Goal: Information Seeking & Learning: Find specific fact

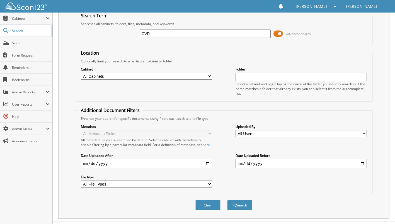
scroll to position [35, 0]
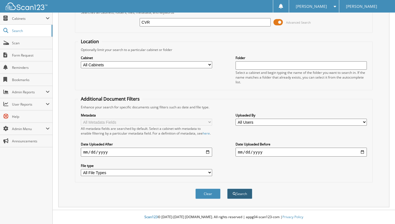
type input "CVR"
click at [243, 196] on button "Search" at bounding box center [239, 194] width 25 height 10
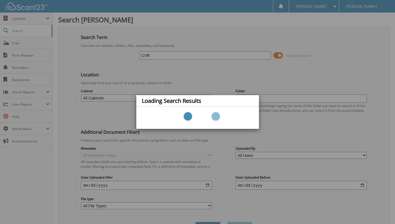
scroll to position [0, 0]
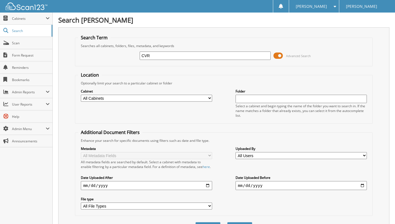
click at [273, 99] on input "text" at bounding box center [300, 99] width 131 height 8
click at [210, 97] on select "All Cabinets ACCOUNTS PAYABLE CAR DEALS CINDY CONTRACTS CORONAVIRUS DAILY DEPOS…" at bounding box center [146, 98] width 131 height 7
select select "23505"
click at [81, 95] on select "All Cabinets ACCOUNTS PAYABLE CAR DEALS CINDY CONTRACTS CORONAVIRUS DAILY DEPOS…" at bounding box center [146, 98] width 131 height 7
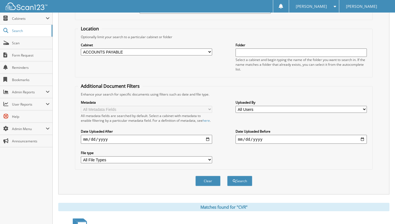
scroll to position [56, 0]
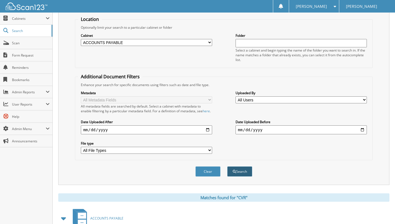
click at [239, 173] on button "Search" at bounding box center [239, 171] width 25 height 10
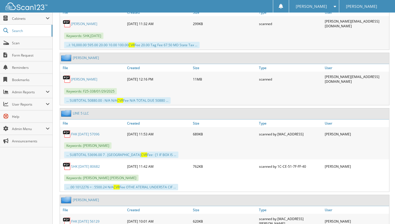
scroll to position [9561, 0]
